Goal: Task Accomplishment & Management: Manage account settings

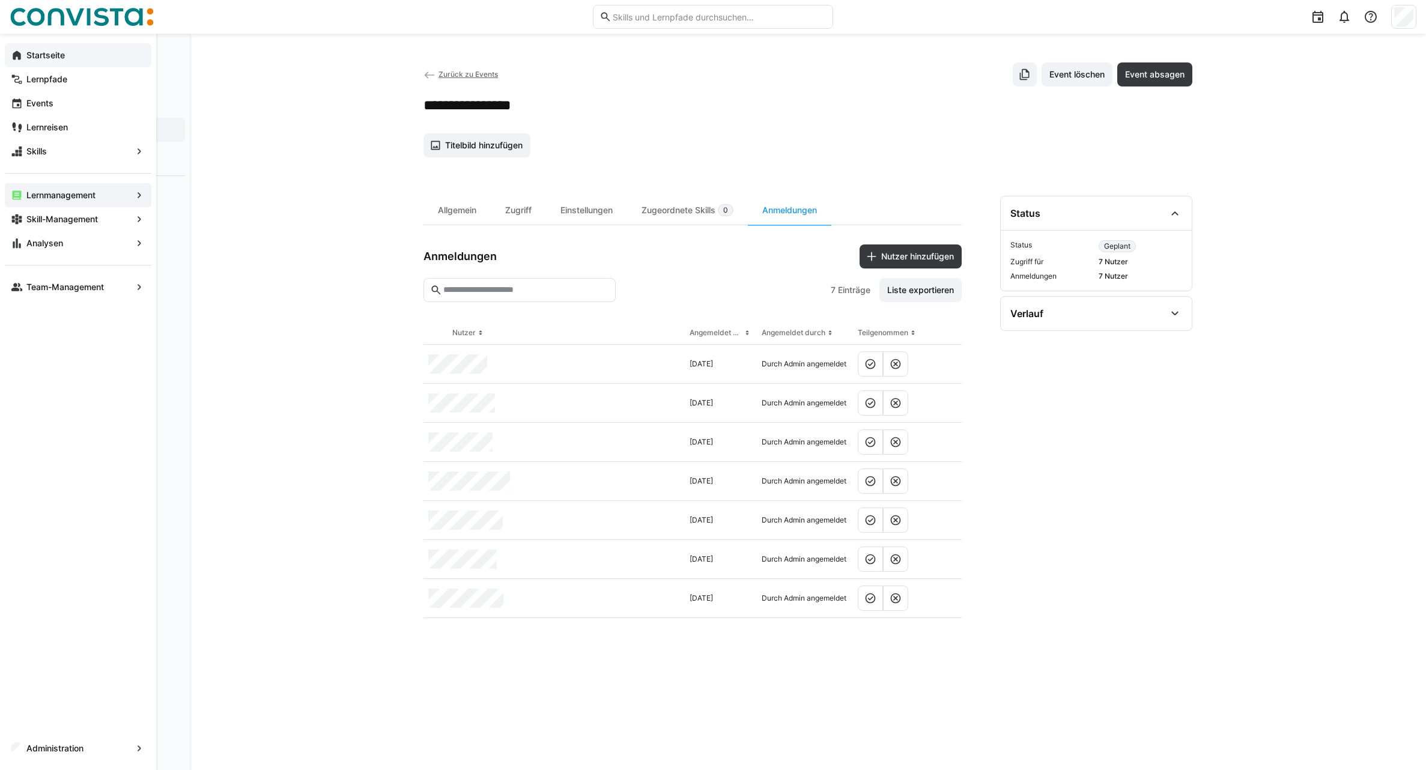
click at [0, 0] on app-navigation-label "Startseite" at bounding box center [0, 0] width 0 height 0
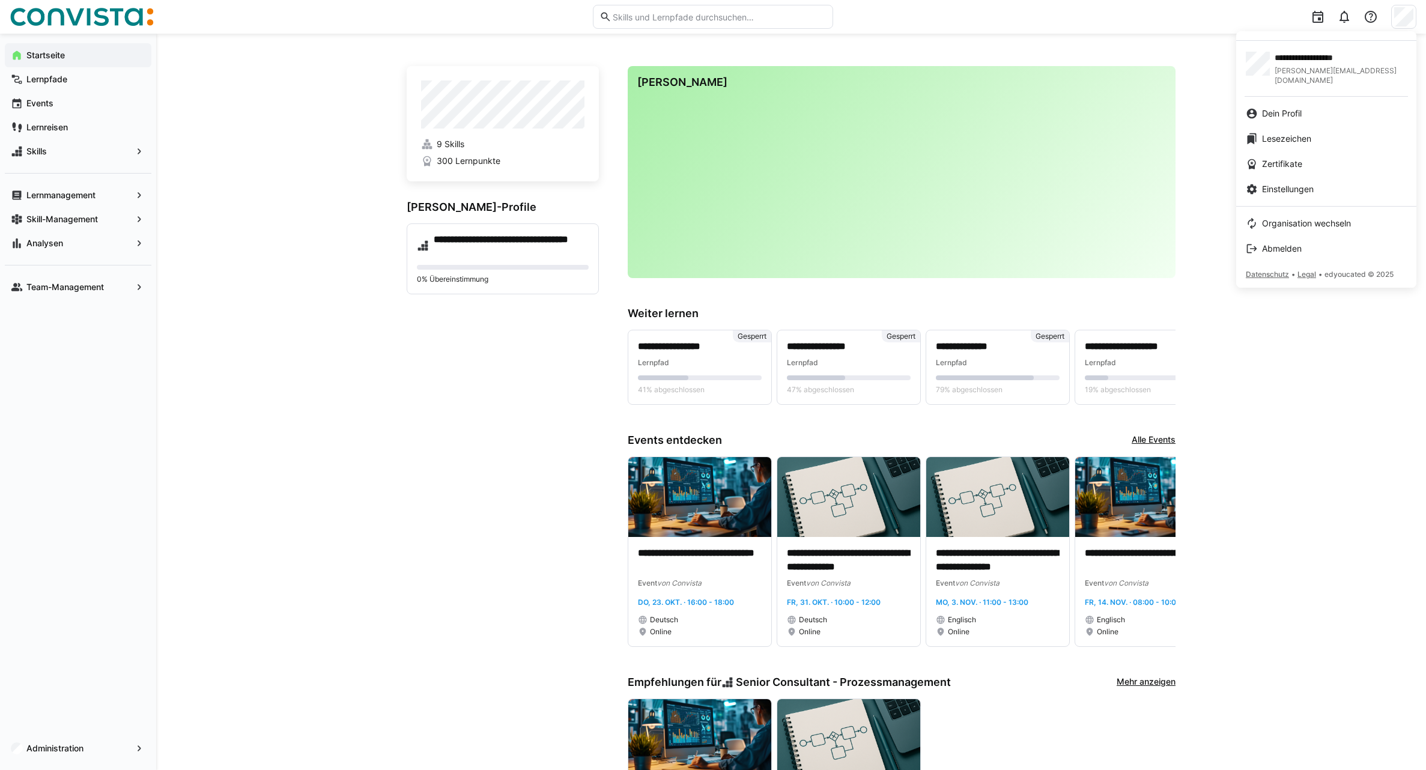
click at [1206, 186] on div at bounding box center [713, 385] width 1426 height 770
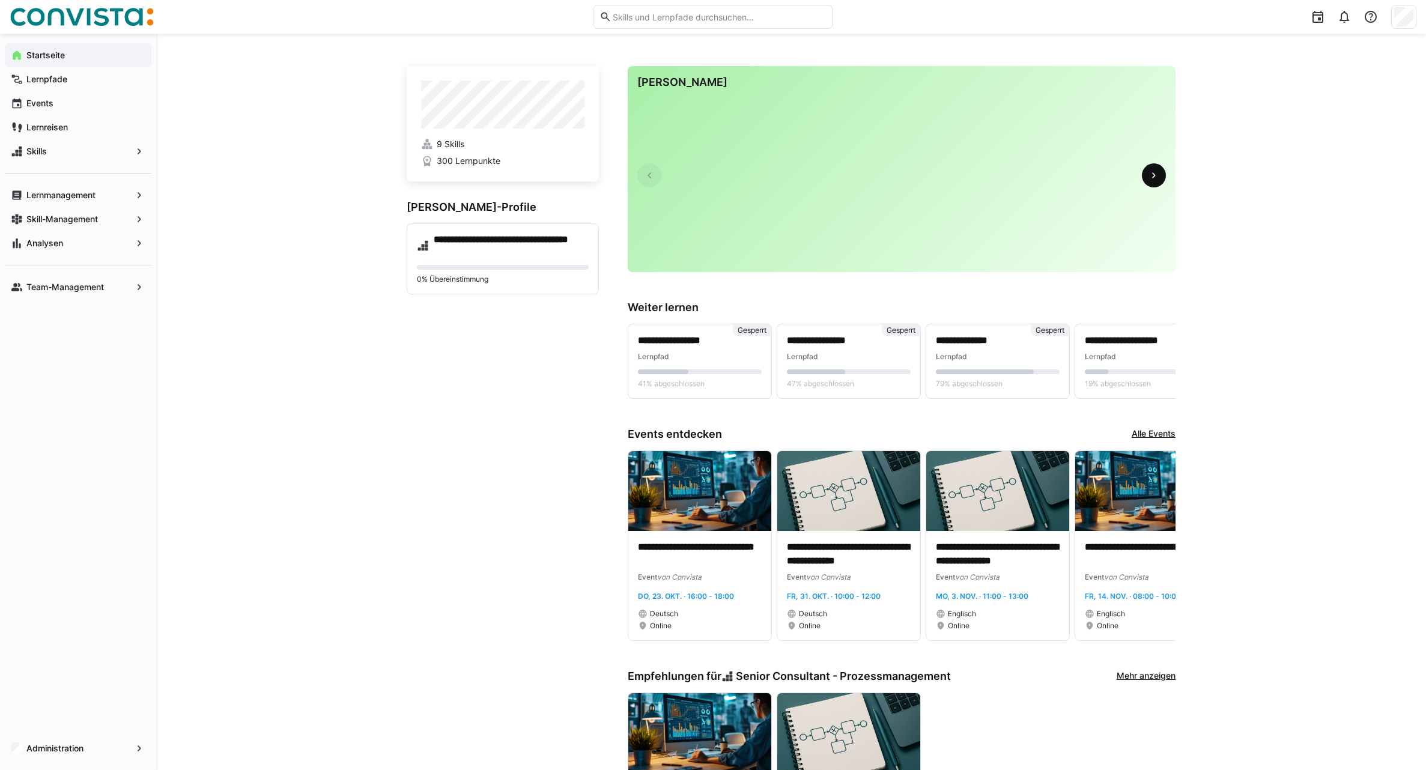
click at [1146, 181] on span at bounding box center [1154, 175] width 24 height 24
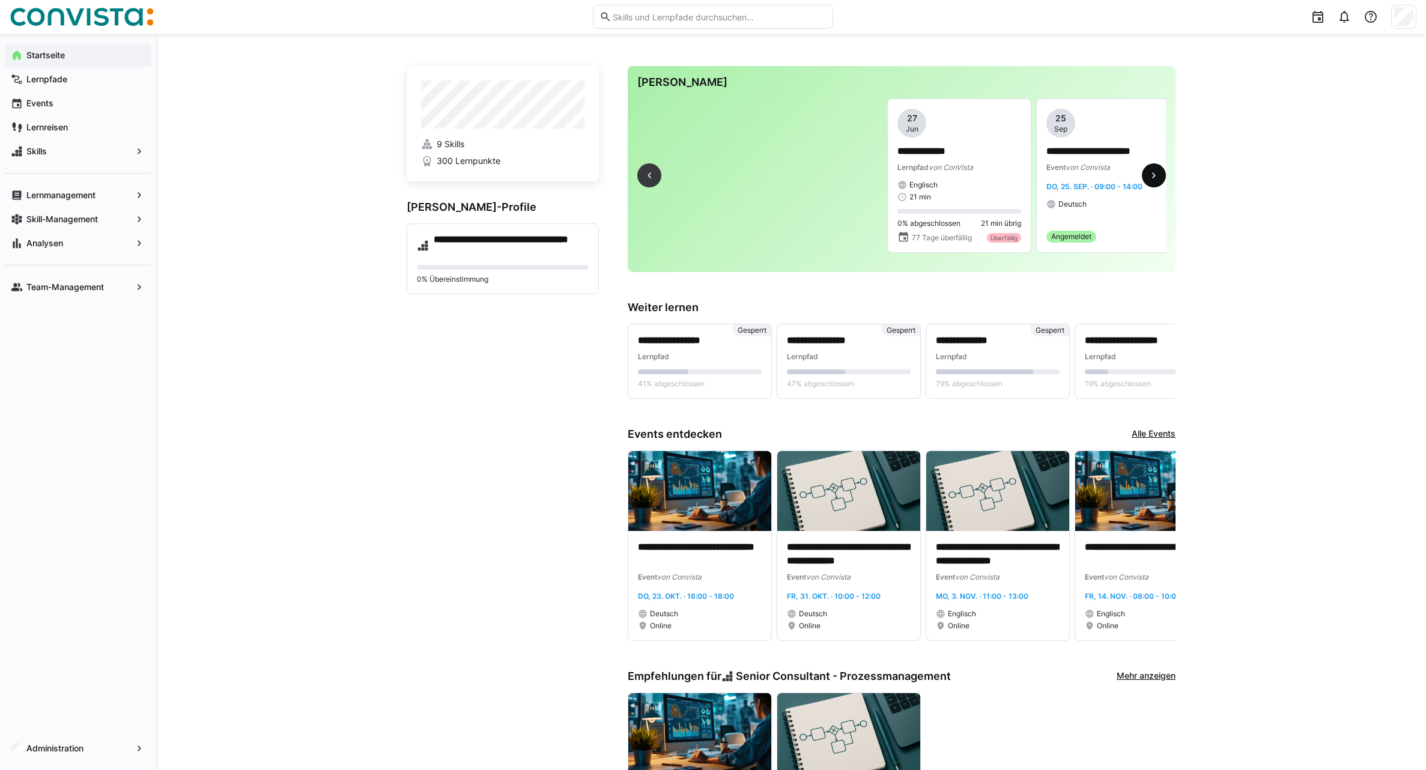
scroll to position [0, 360]
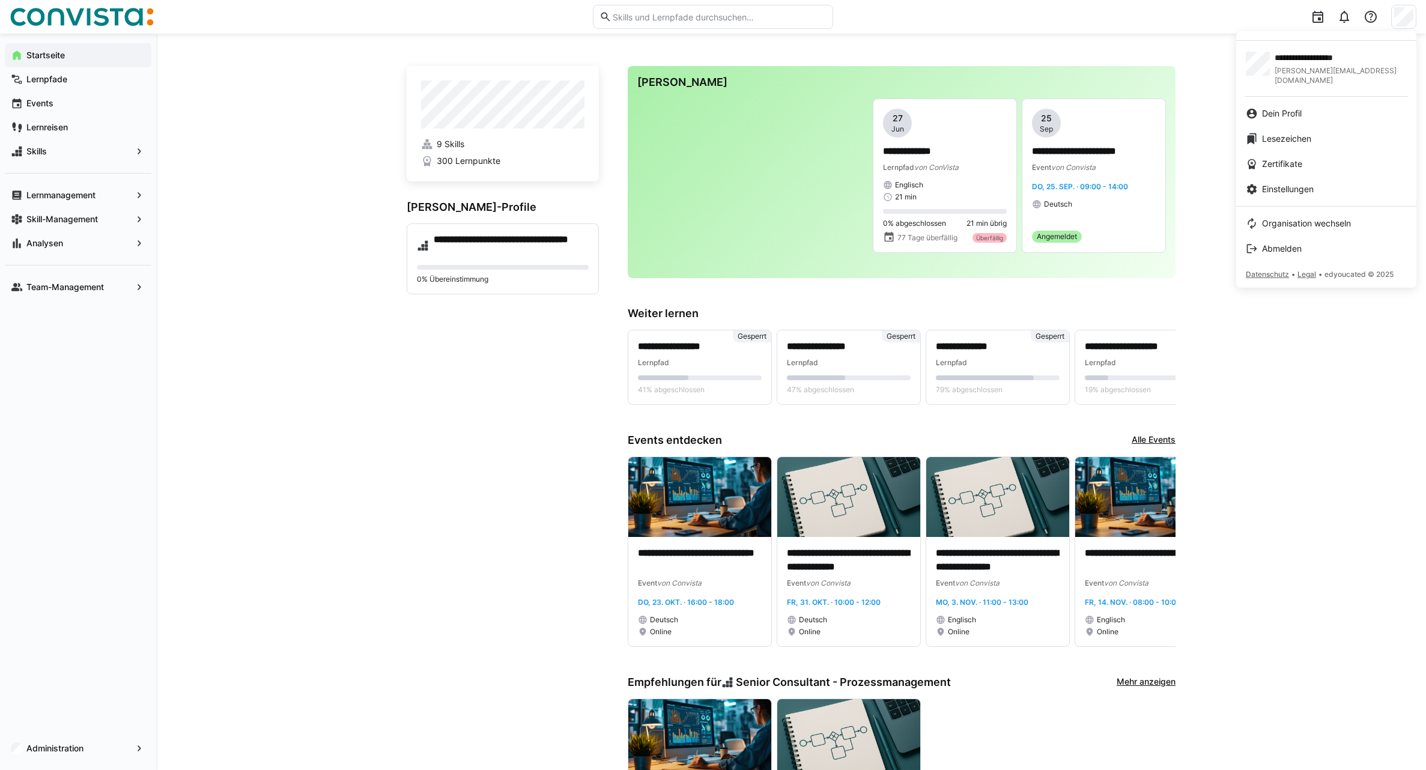
click at [654, 178] on div at bounding box center [713, 385] width 1426 height 770
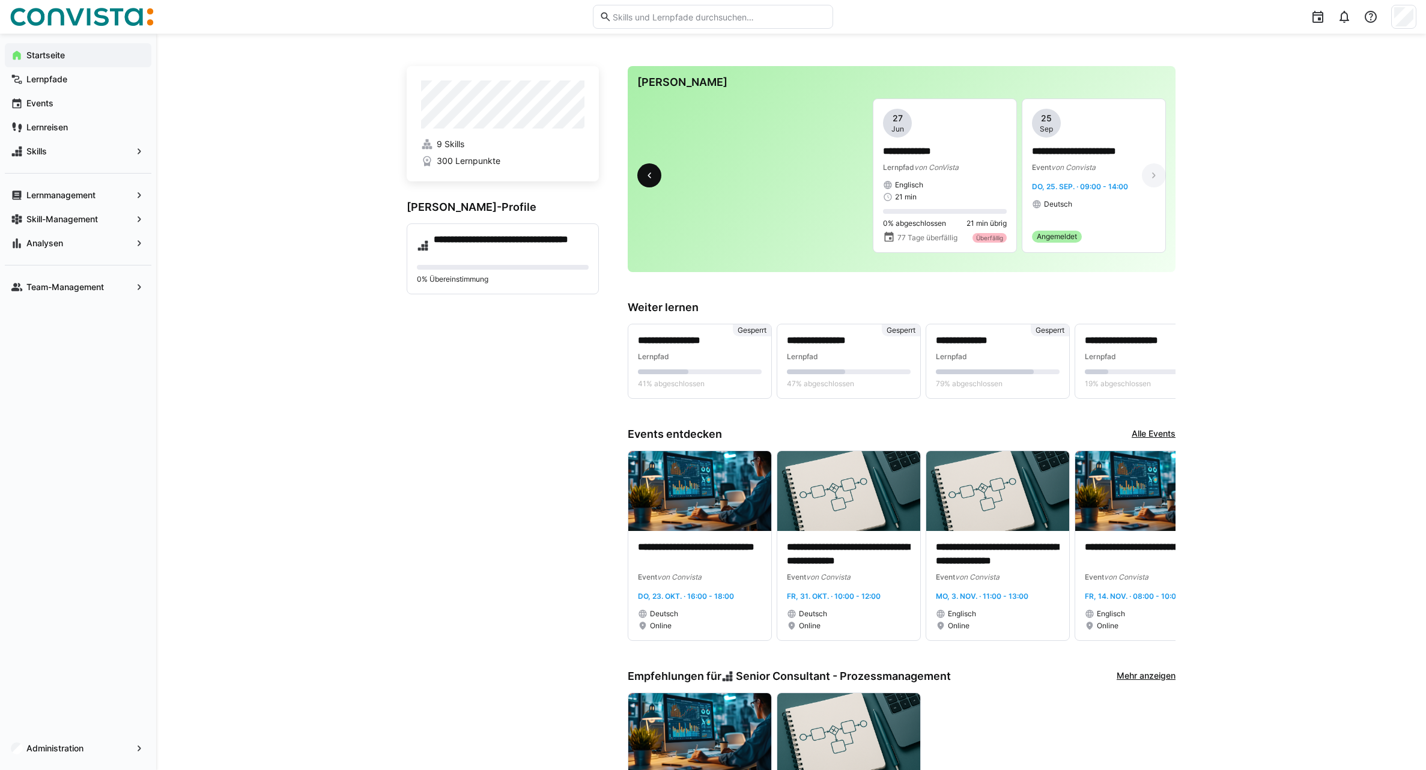
click at [640, 182] on span at bounding box center [649, 175] width 24 height 24
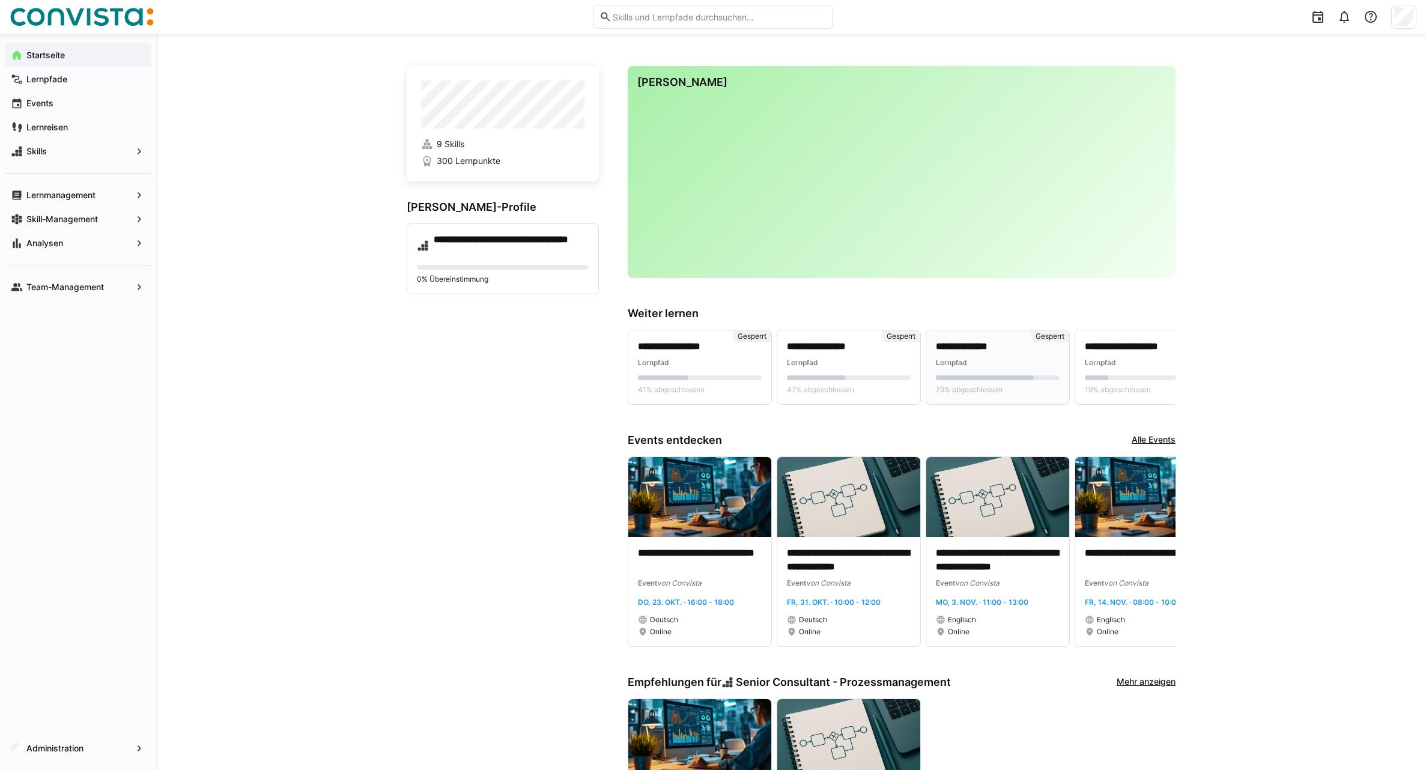
scroll to position [0, 0]
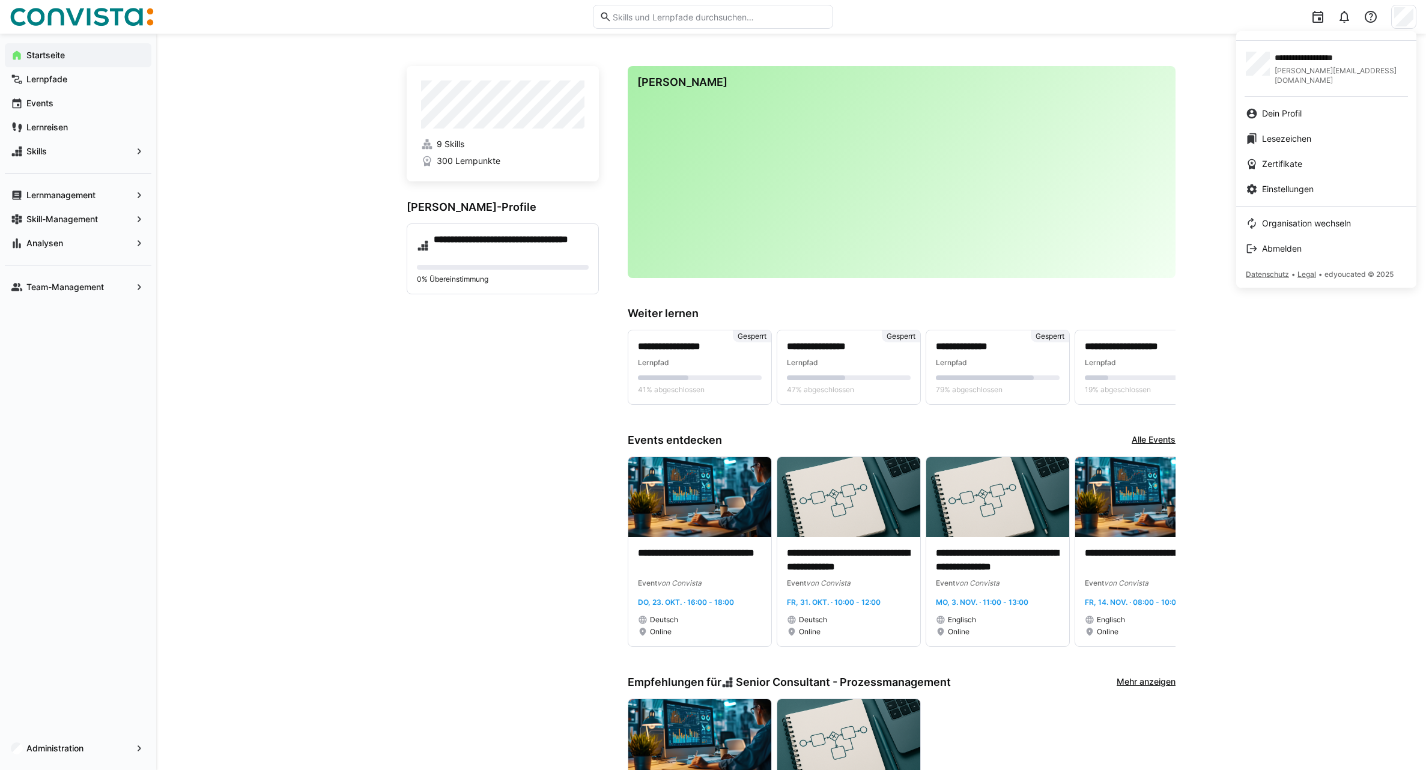
click at [1318, 339] on div at bounding box center [713, 385] width 1426 height 770
click at [1303, 183] on span "Einstellungen" at bounding box center [1288, 189] width 52 height 12
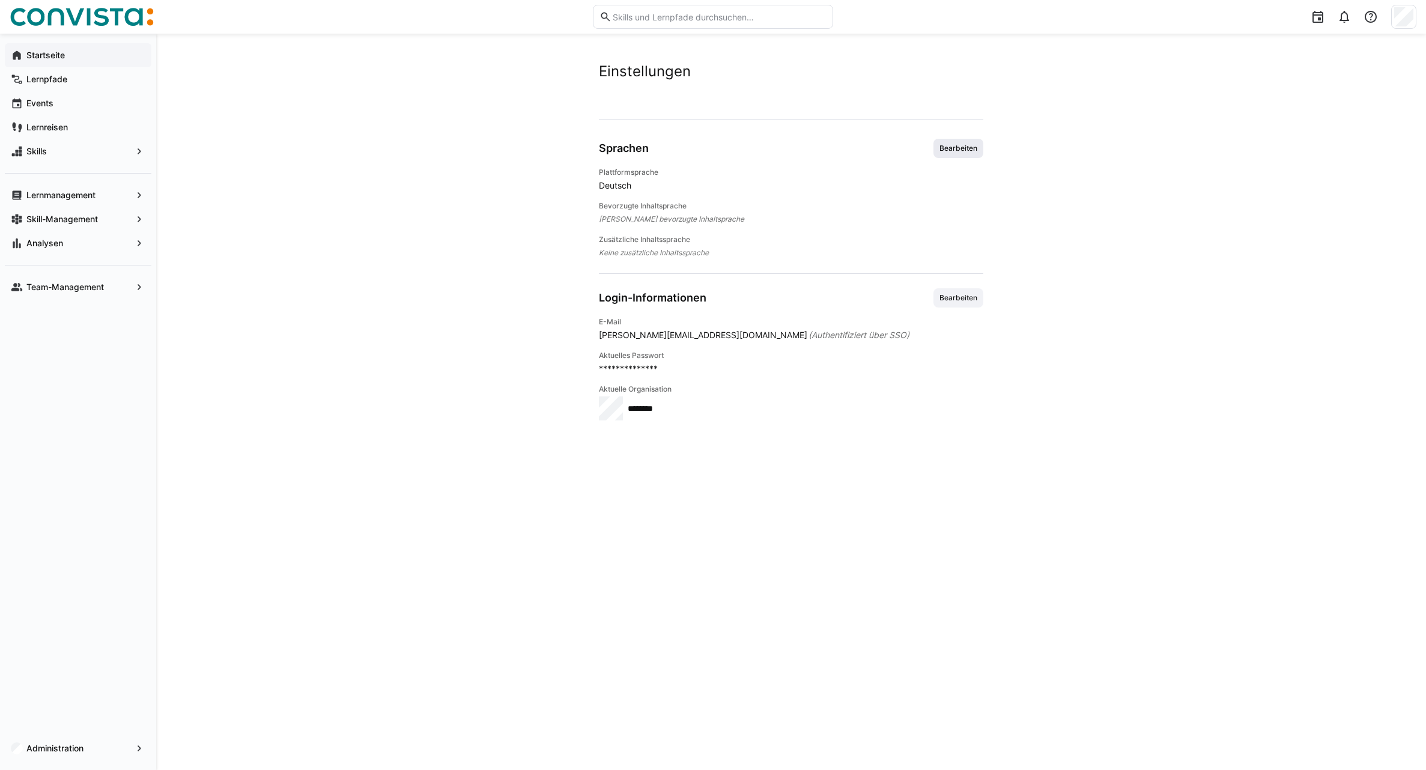
click at [955, 156] on span "Bearbeiten" at bounding box center [958, 148] width 50 height 19
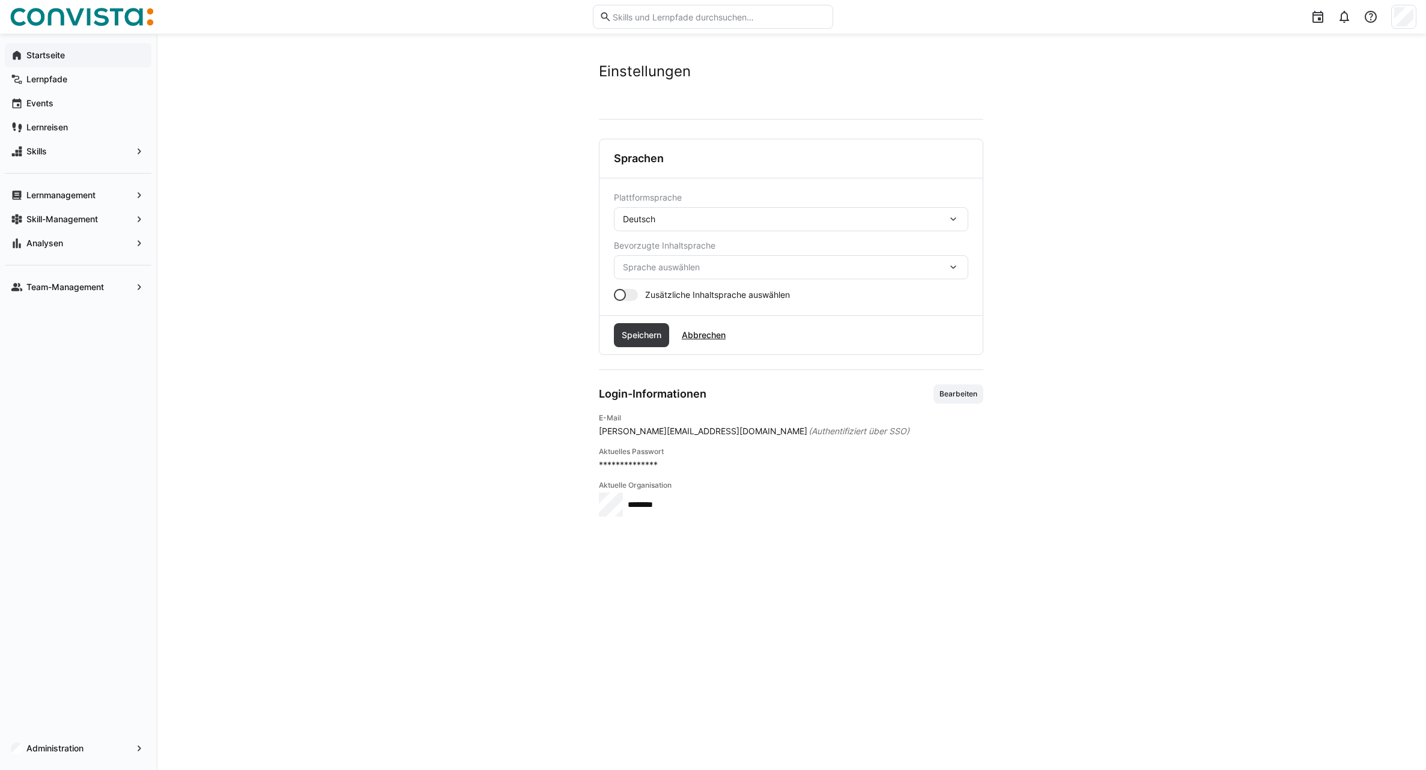
click at [791, 219] on div "Deutsch" at bounding box center [785, 219] width 324 height 11
click at [792, 271] on span "Sprache auswählen" at bounding box center [785, 267] width 324 height 12
click at [773, 214] on div "Deutsch" at bounding box center [785, 219] width 324 height 11
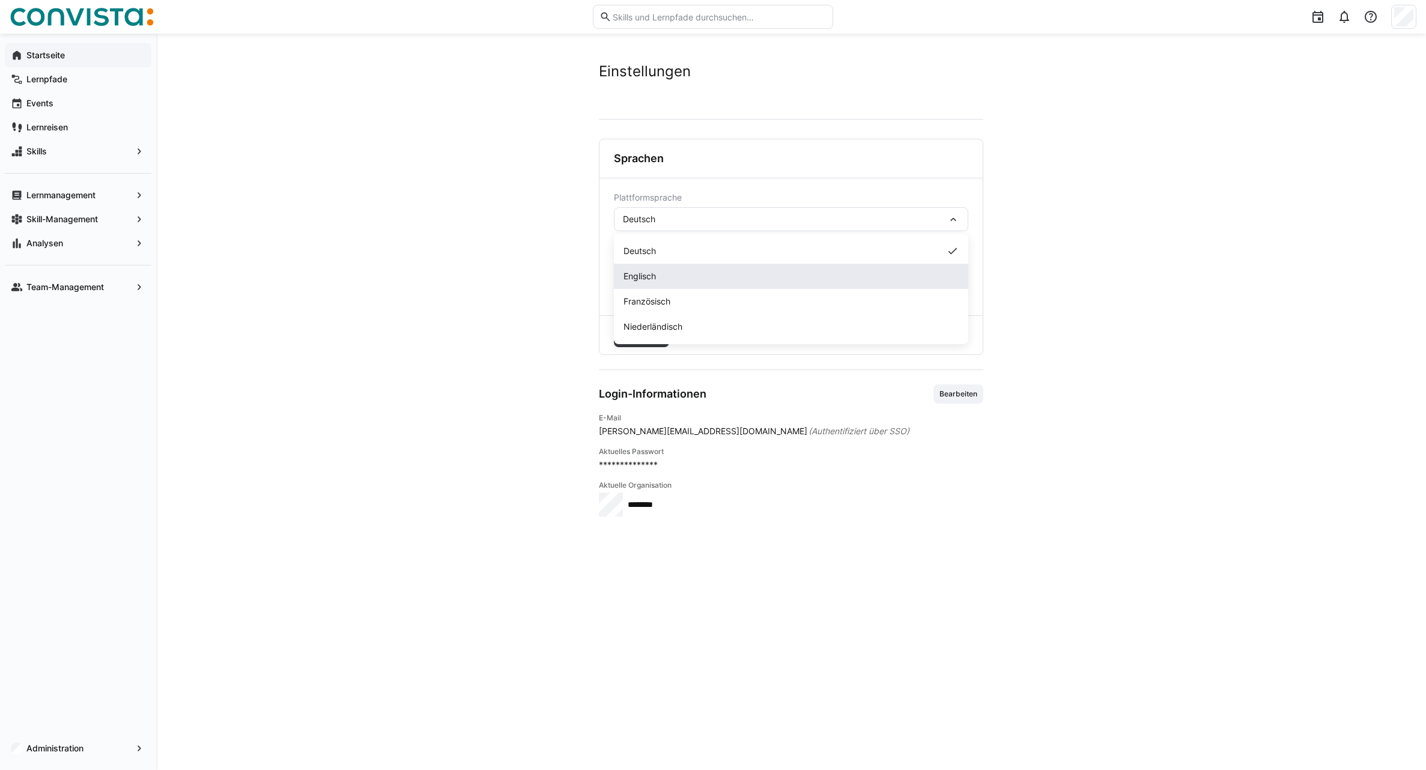
click at [682, 273] on div "Englisch" at bounding box center [790, 276] width 335 height 12
click at [658, 338] on span "Speichern" at bounding box center [641, 335] width 43 height 12
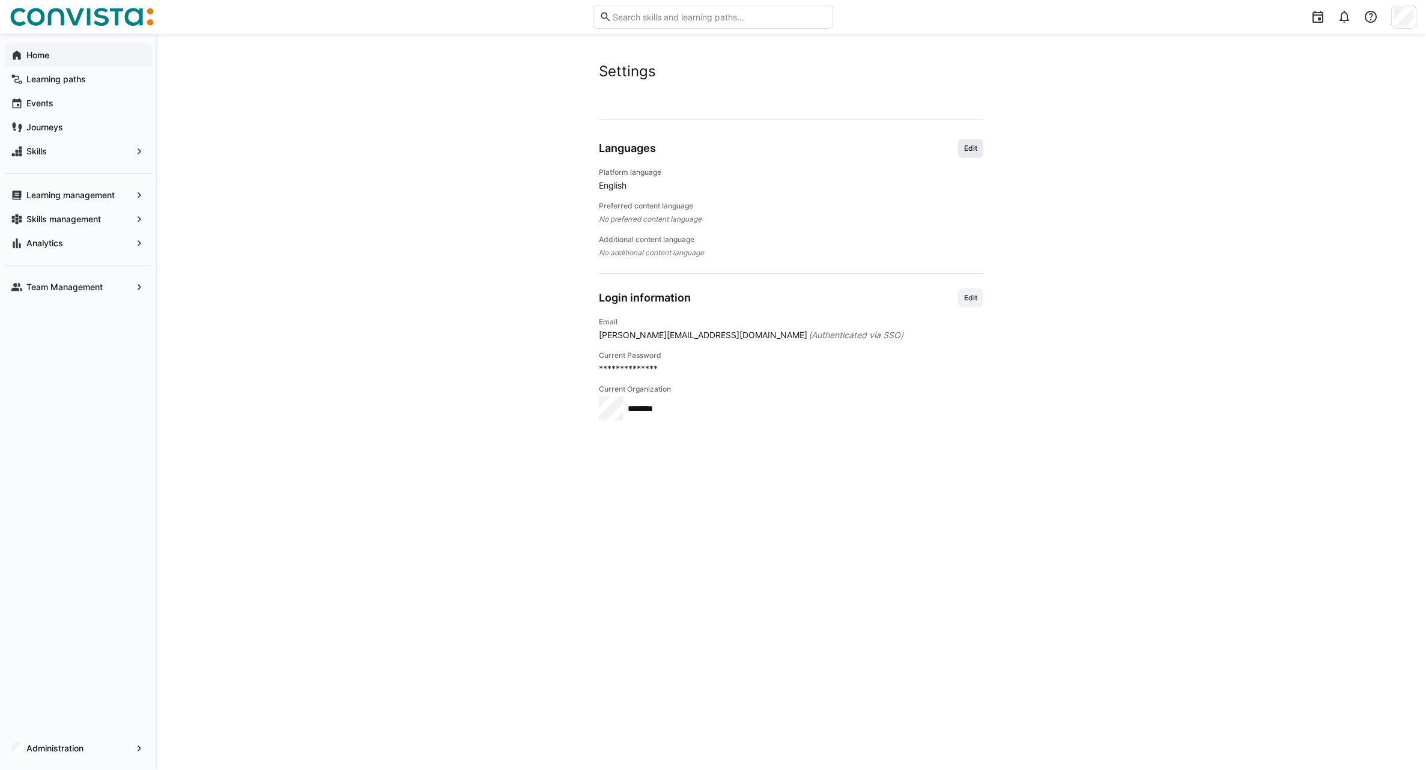
click at [967, 152] on span "Edit" at bounding box center [971, 149] width 16 height 10
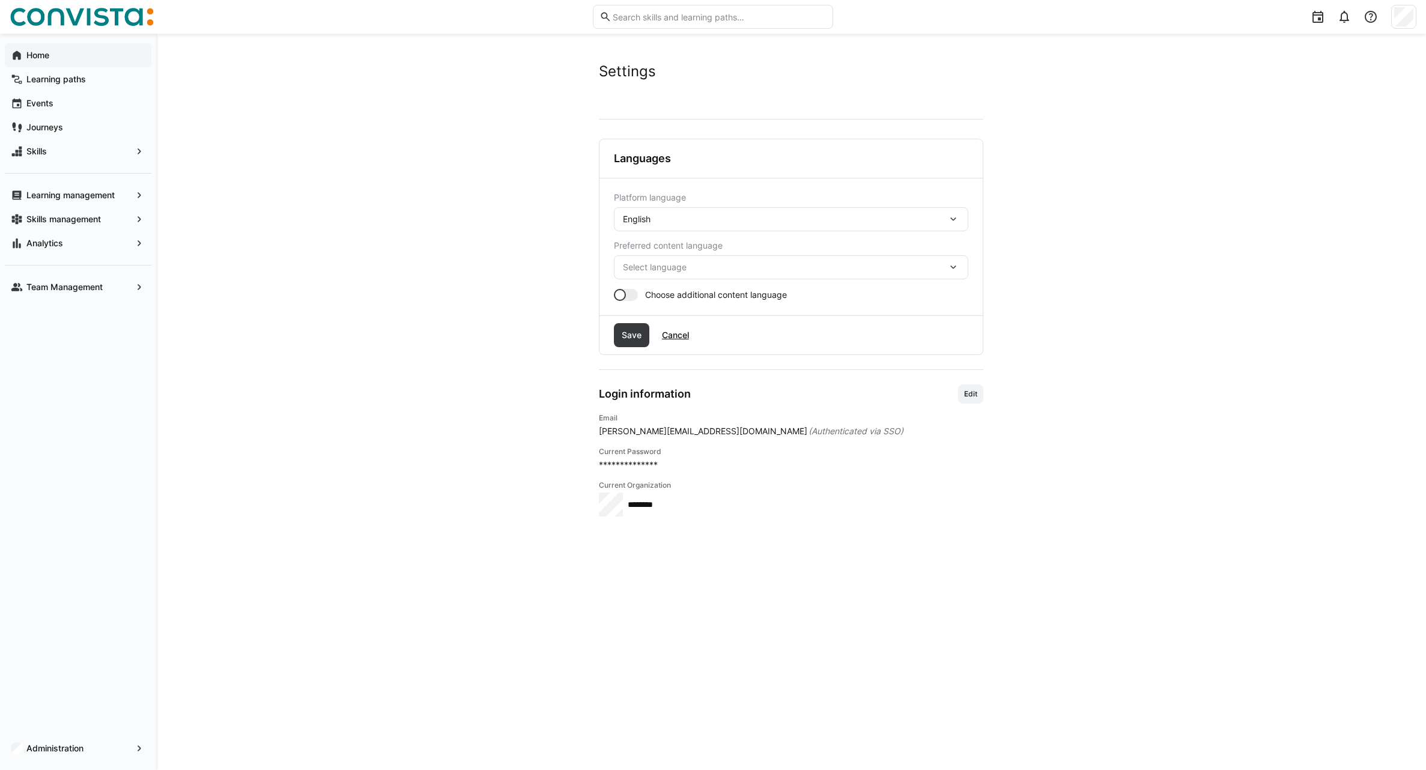
click at [700, 223] on div "English" at bounding box center [785, 219] width 324 height 11
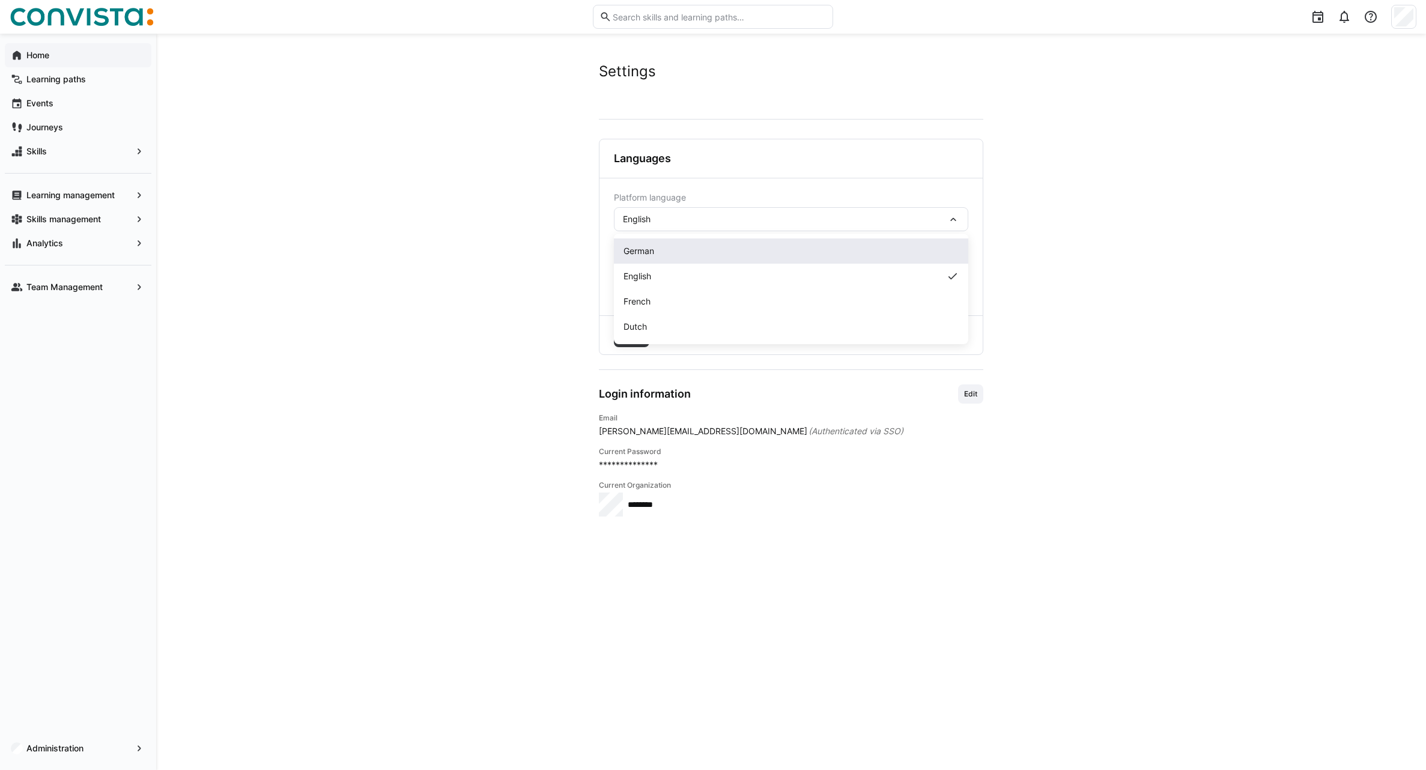
click at [670, 250] on div "German" at bounding box center [790, 251] width 335 height 12
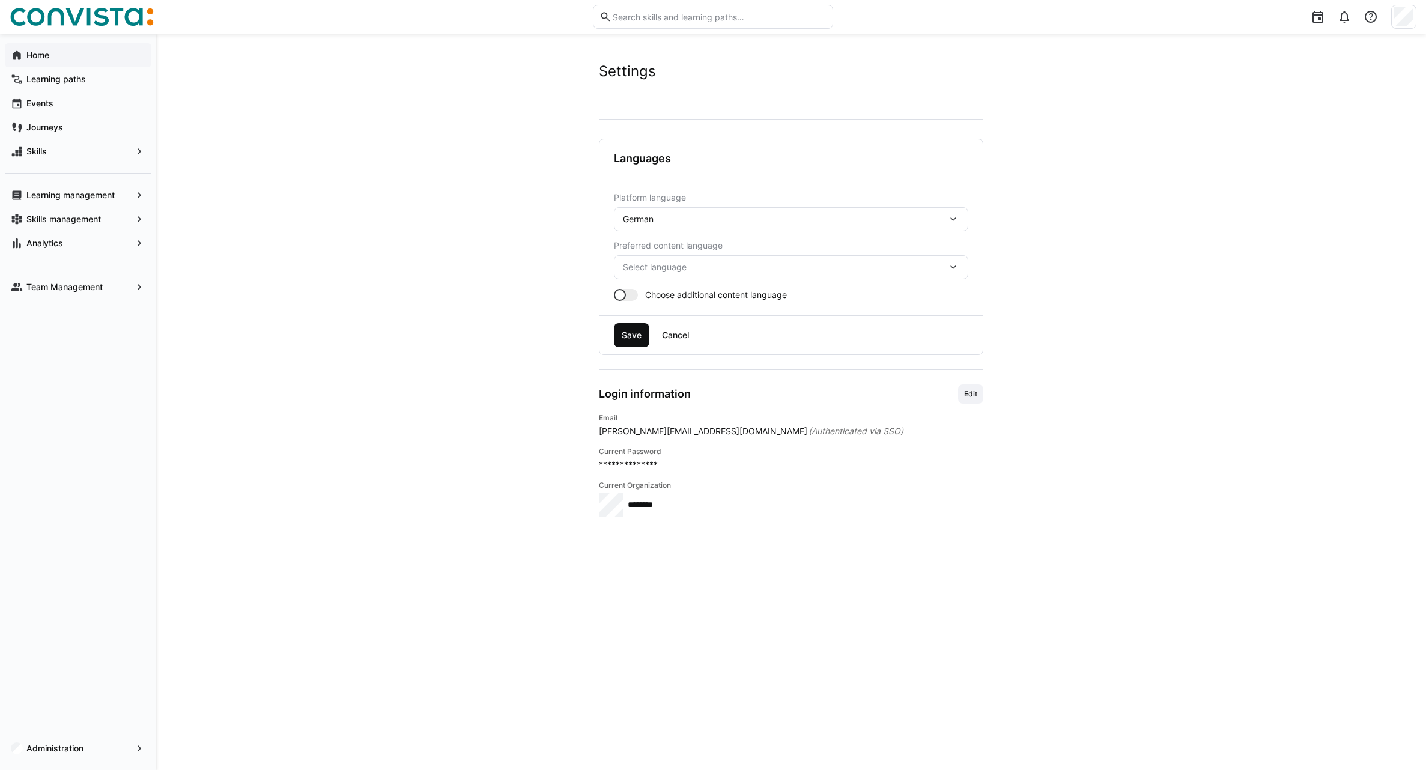
click at [632, 333] on span "Save" at bounding box center [631, 335] width 23 height 12
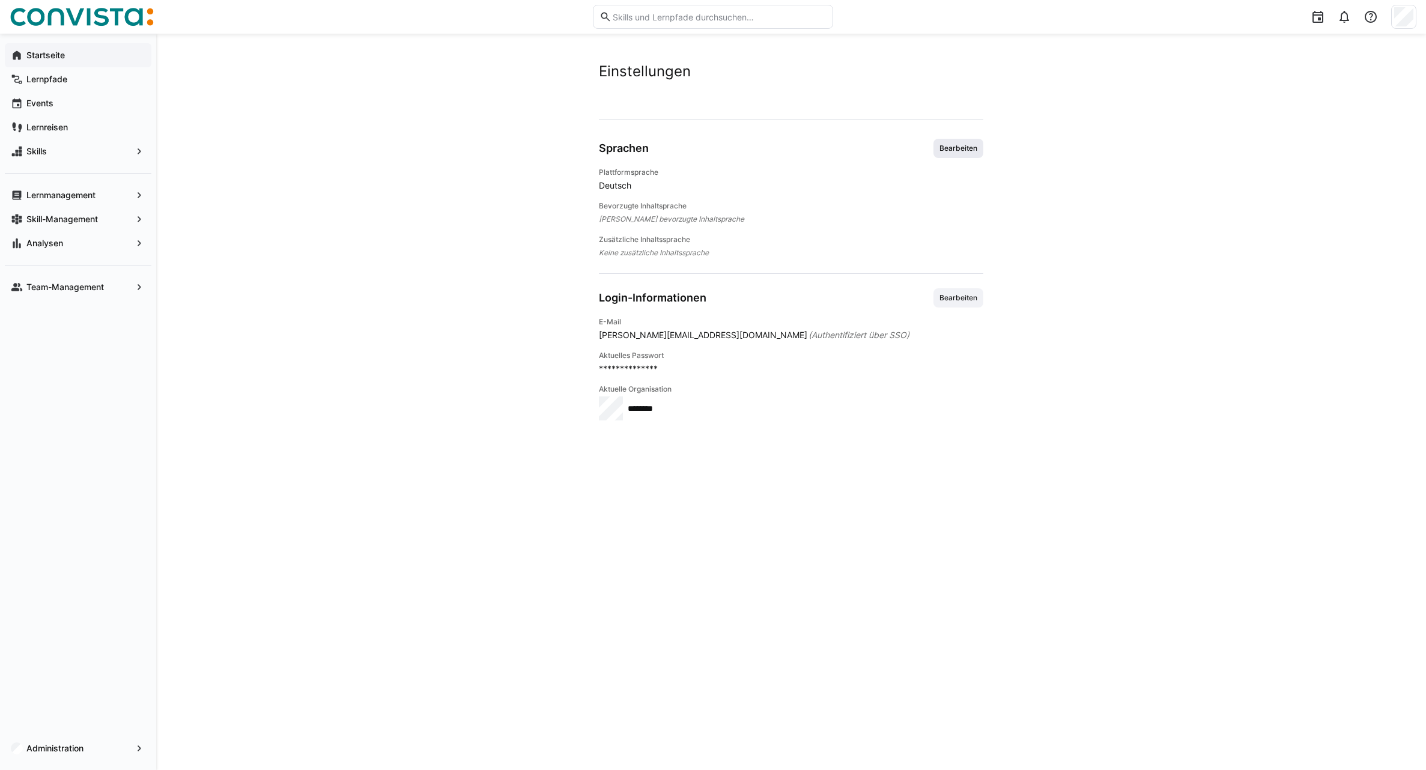
click at [975, 150] on span "Bearbeiten" at bounding box center [958, 149] width 40 height 10
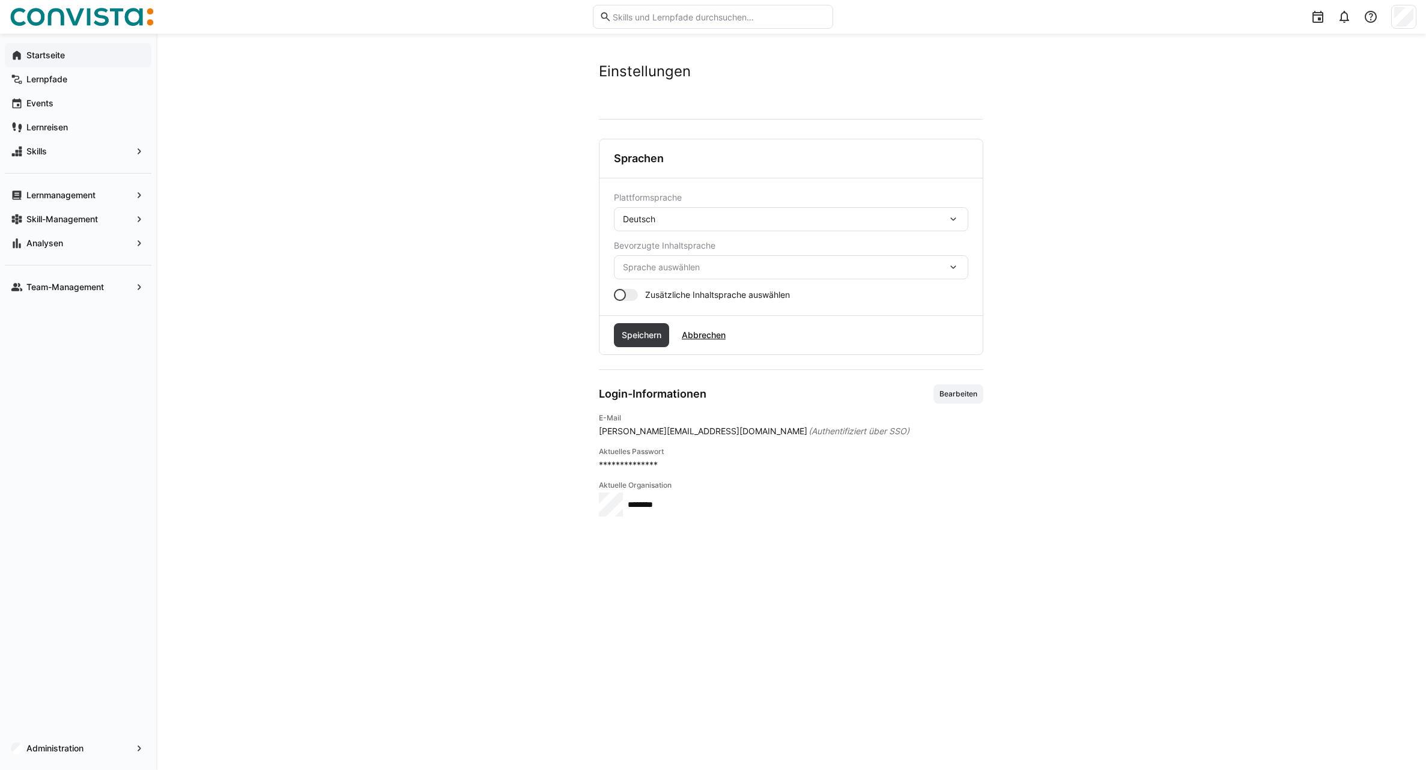
click at [940, 218] on div "Deutsch" at bounding box center [785, 219] width 324 height 11
click at [1092, 170] on app-user-settings "**********" at bounding box center [791, 401] width 769 height 679
click at [771, 267] on span "Sprache auswählen" at bounding box center [785, 267] width 324 height 12
click at [518, 319] on app-user-settings "**********" at bounding box center [791, 401] width 769 height 679
click at [0, 0] on app-navigation-label "Lernmanagement" at bounding box center [0, 0] width 0 height 0
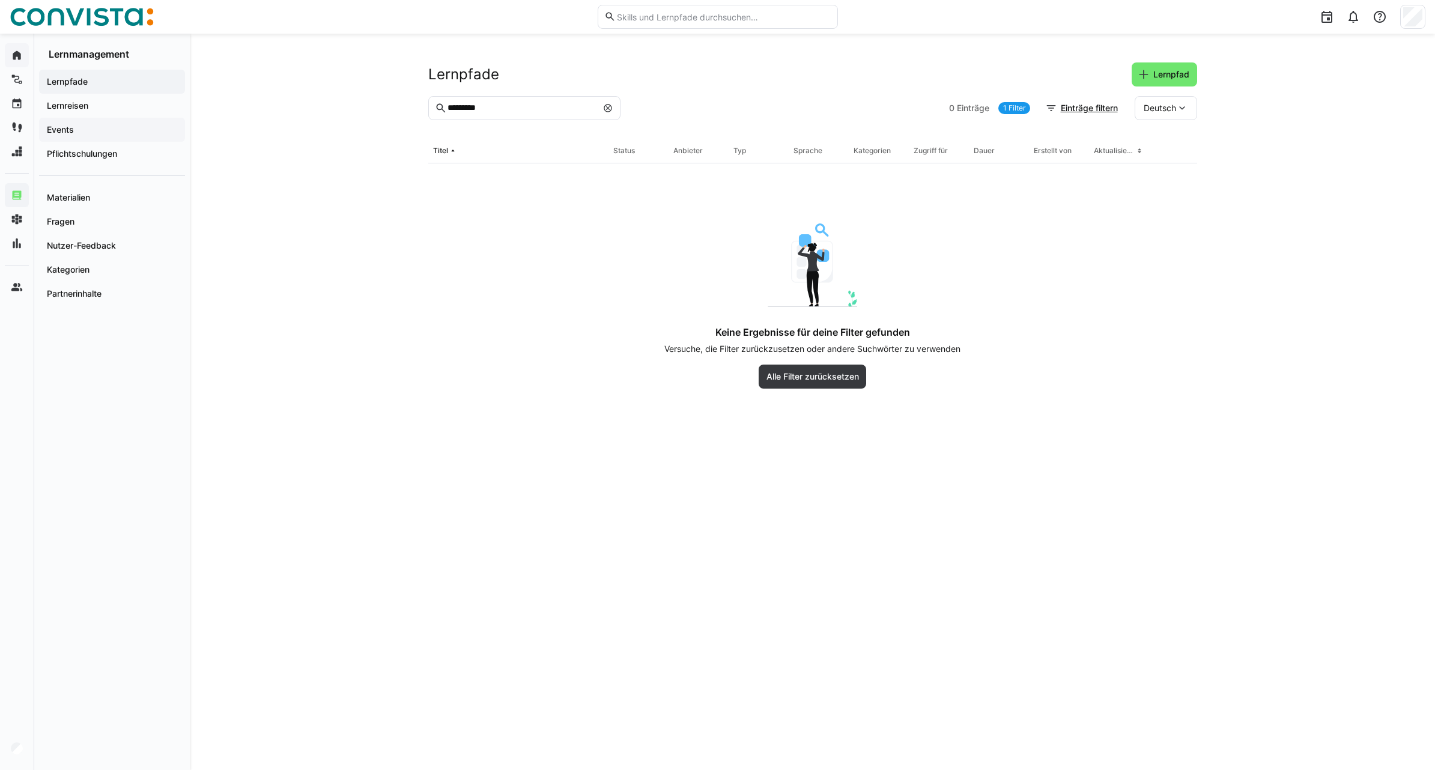
click at [0, 0] on app-navigation-label "Events" at bounding box center [0, 0] width 0 height 0
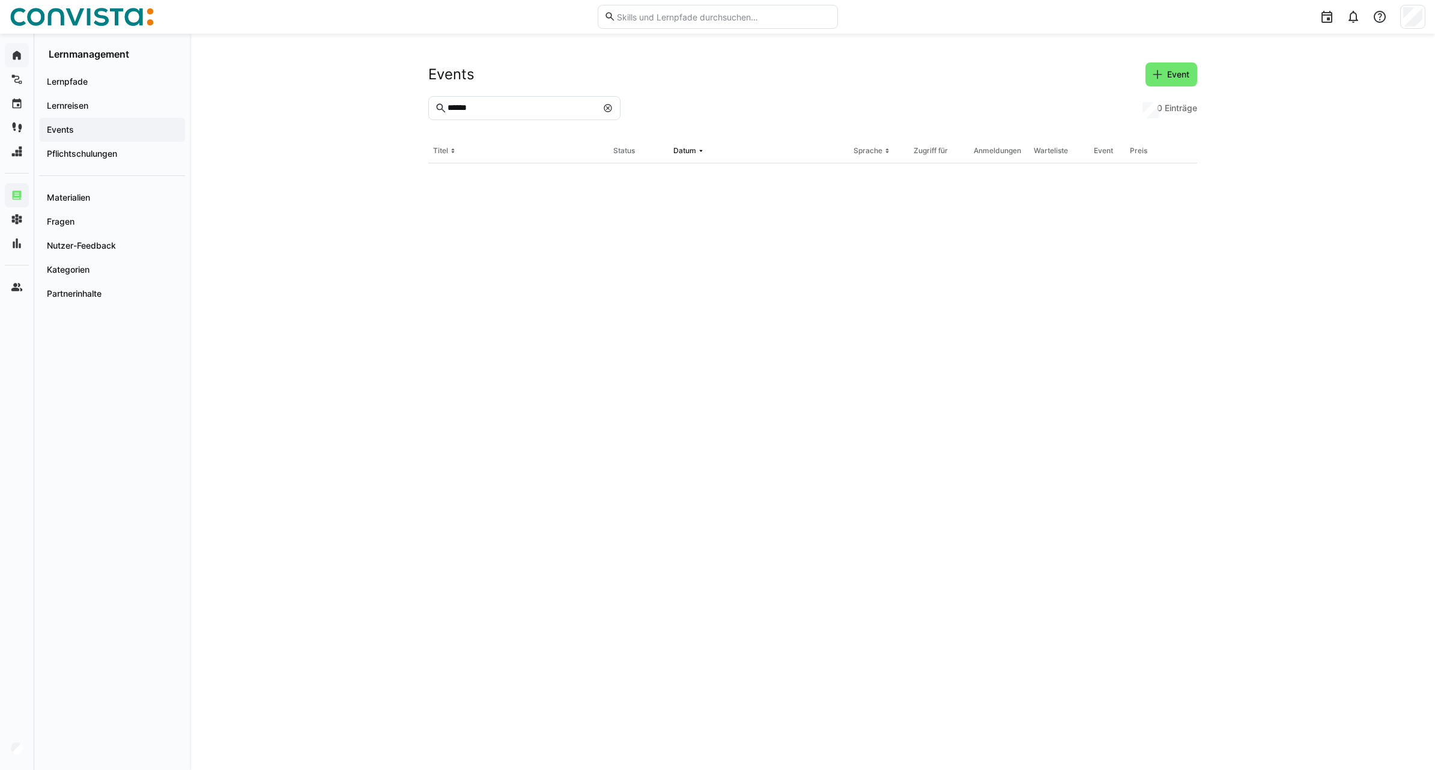
click at [608, 104] on eds-icon at bounding box center [608, 108] width 10 height 10
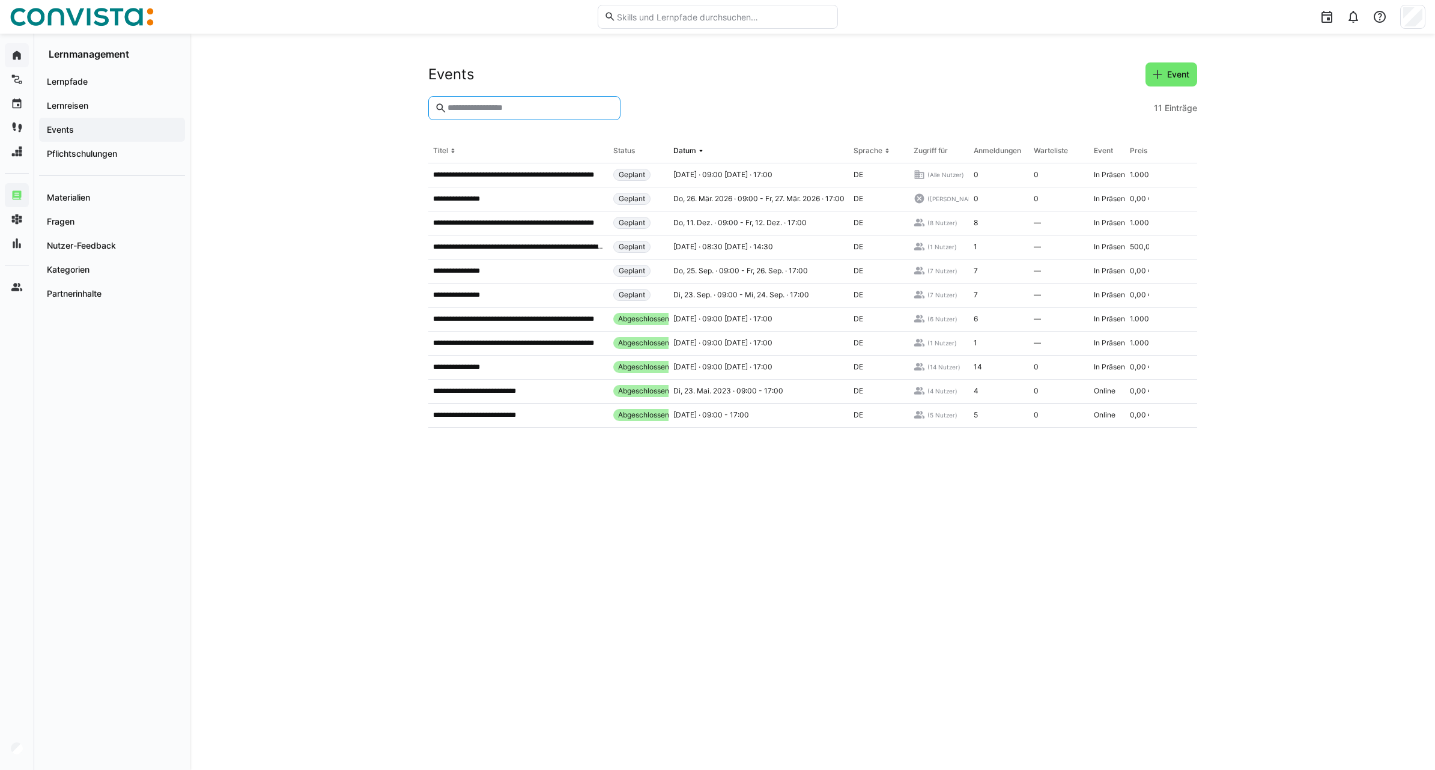
click at [561, 109] on input "text" at bounding box center [529, 108] width 167 height 11
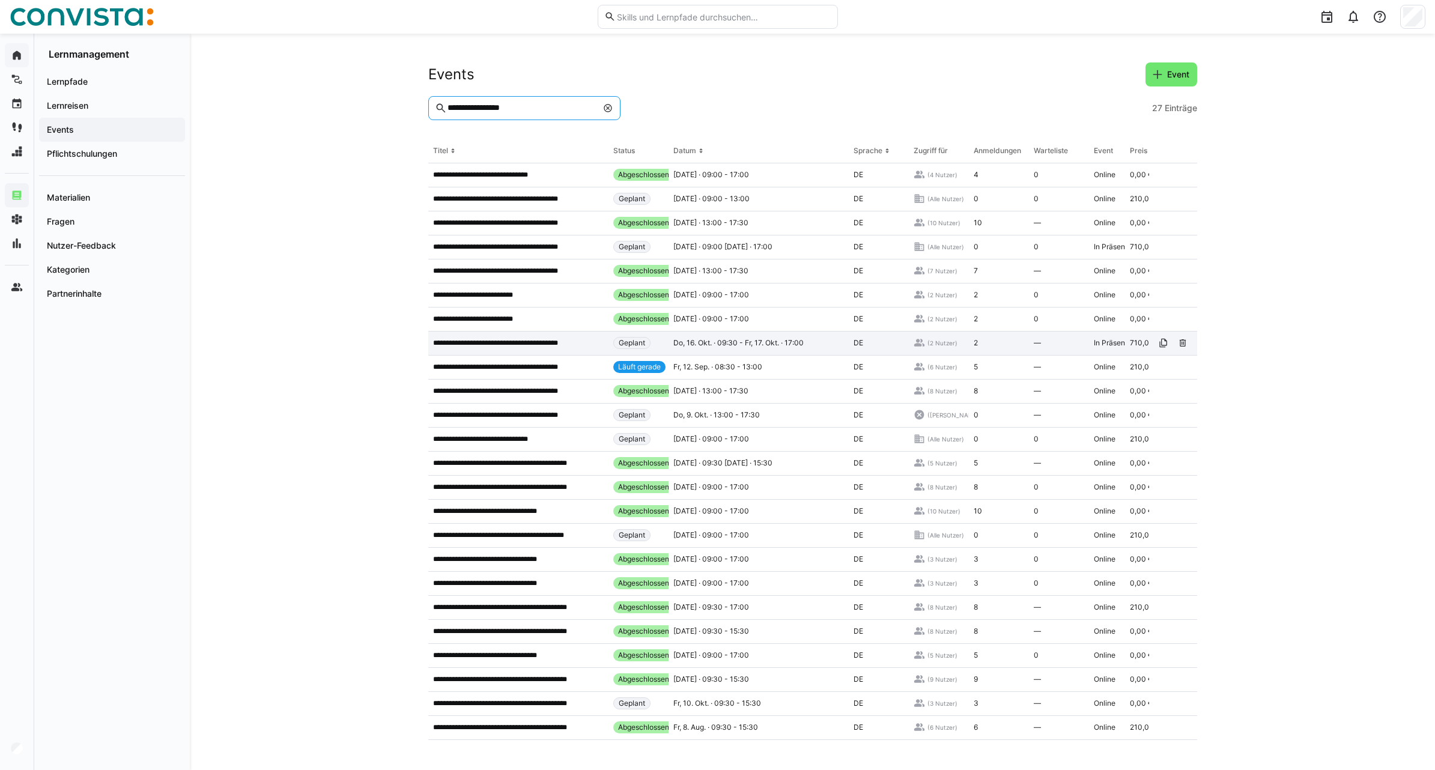
type input "**********"
click at [539, 347] on p "**********" at bounding box center [512, 343] width 158 height 10
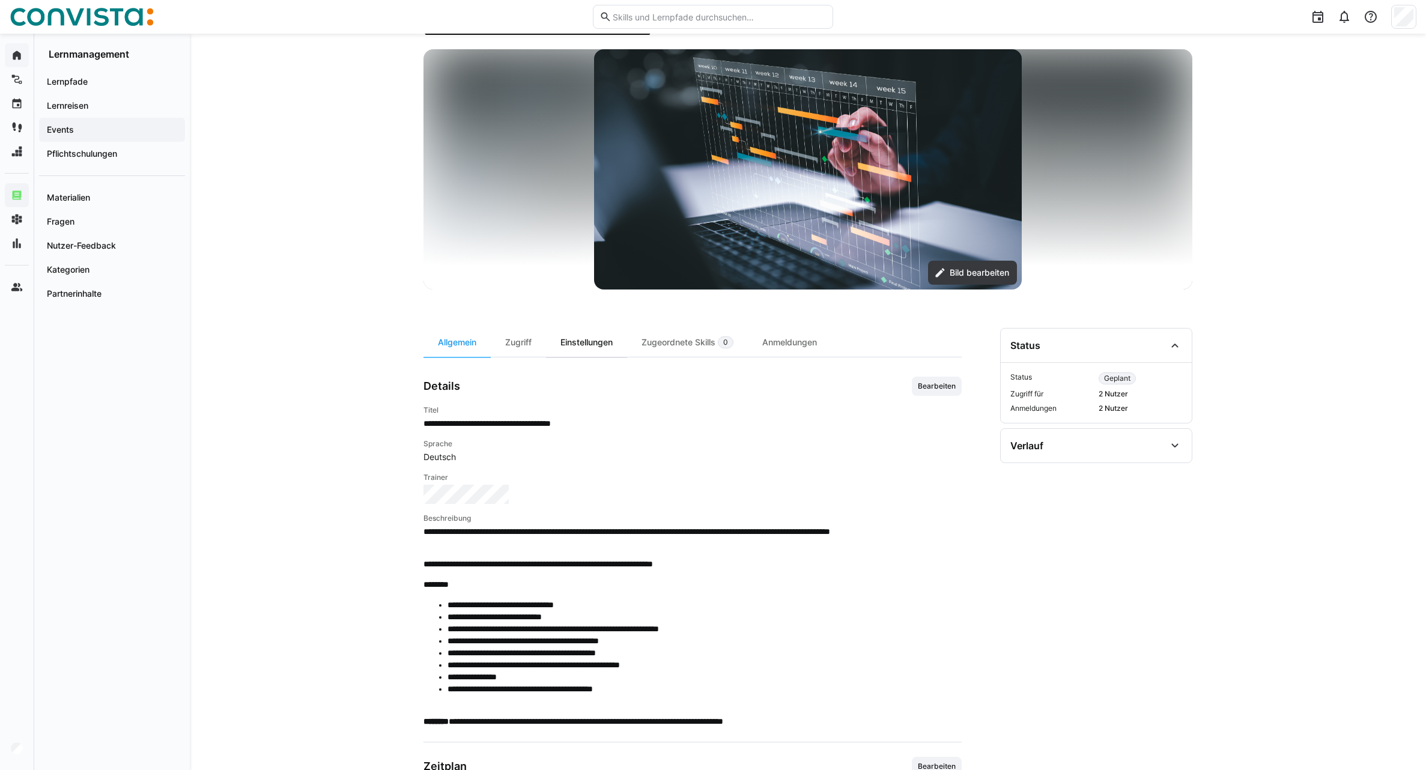
click at [567, 339] on div "Einstellungen" at bounding box center [586, 342] width 81 height 29
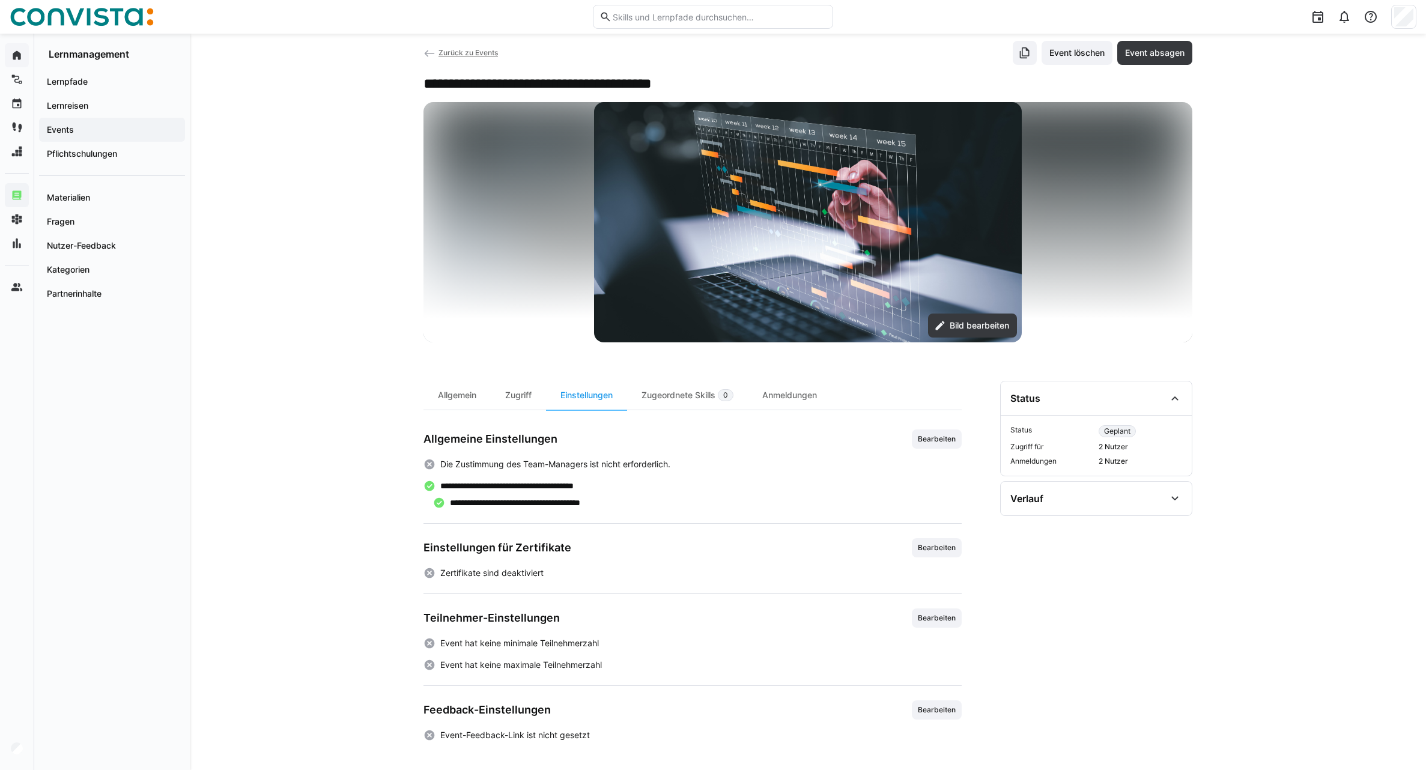
scroll to position [22, 0]
click at [518, 398] on div "Zugriff" at bounding box center [518, 395] width 55 height 29
